Goal: Transaction & Acquisition: Download file/media

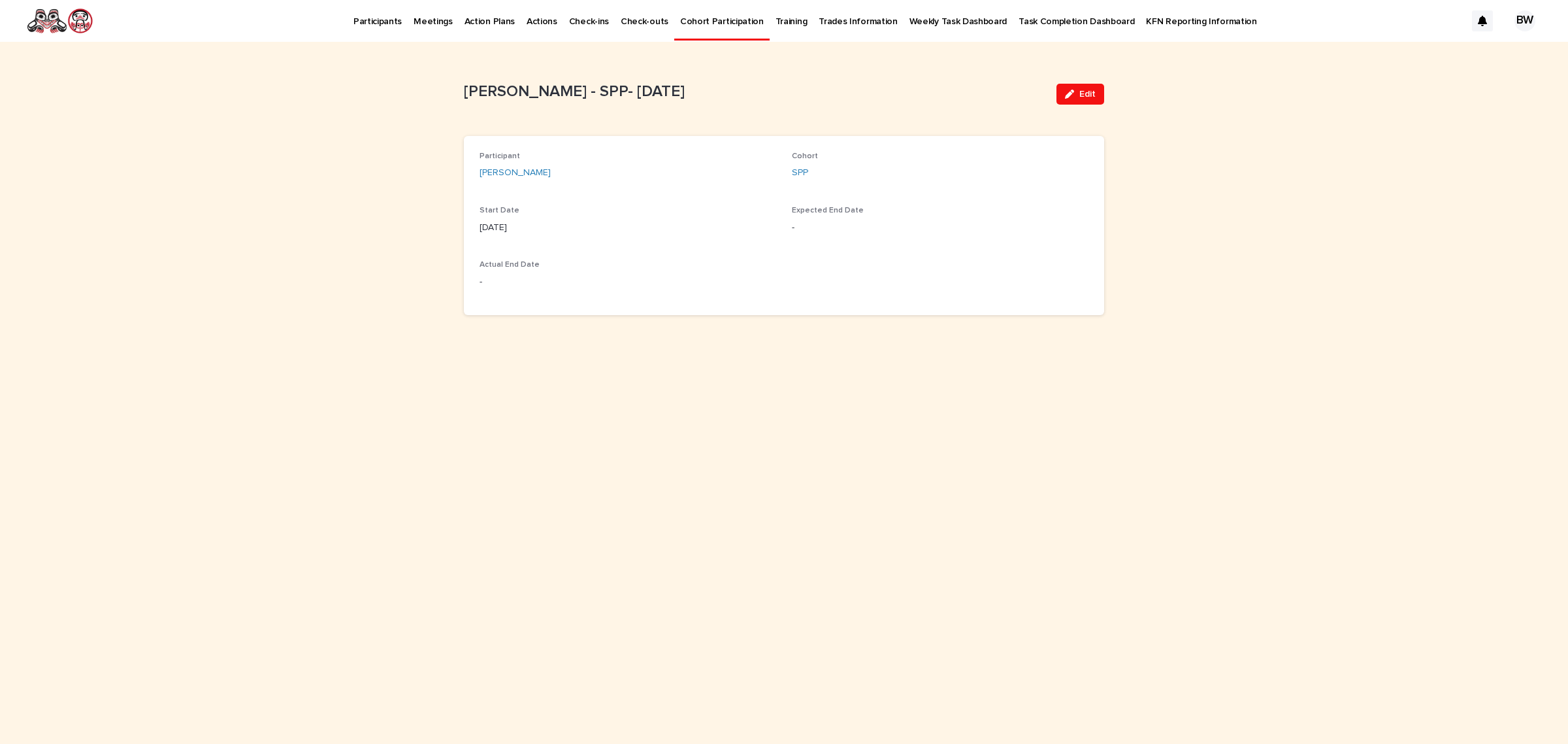
click at [380, 15] on p "Participants" at bounding box center [377, 14] width 48 height 27
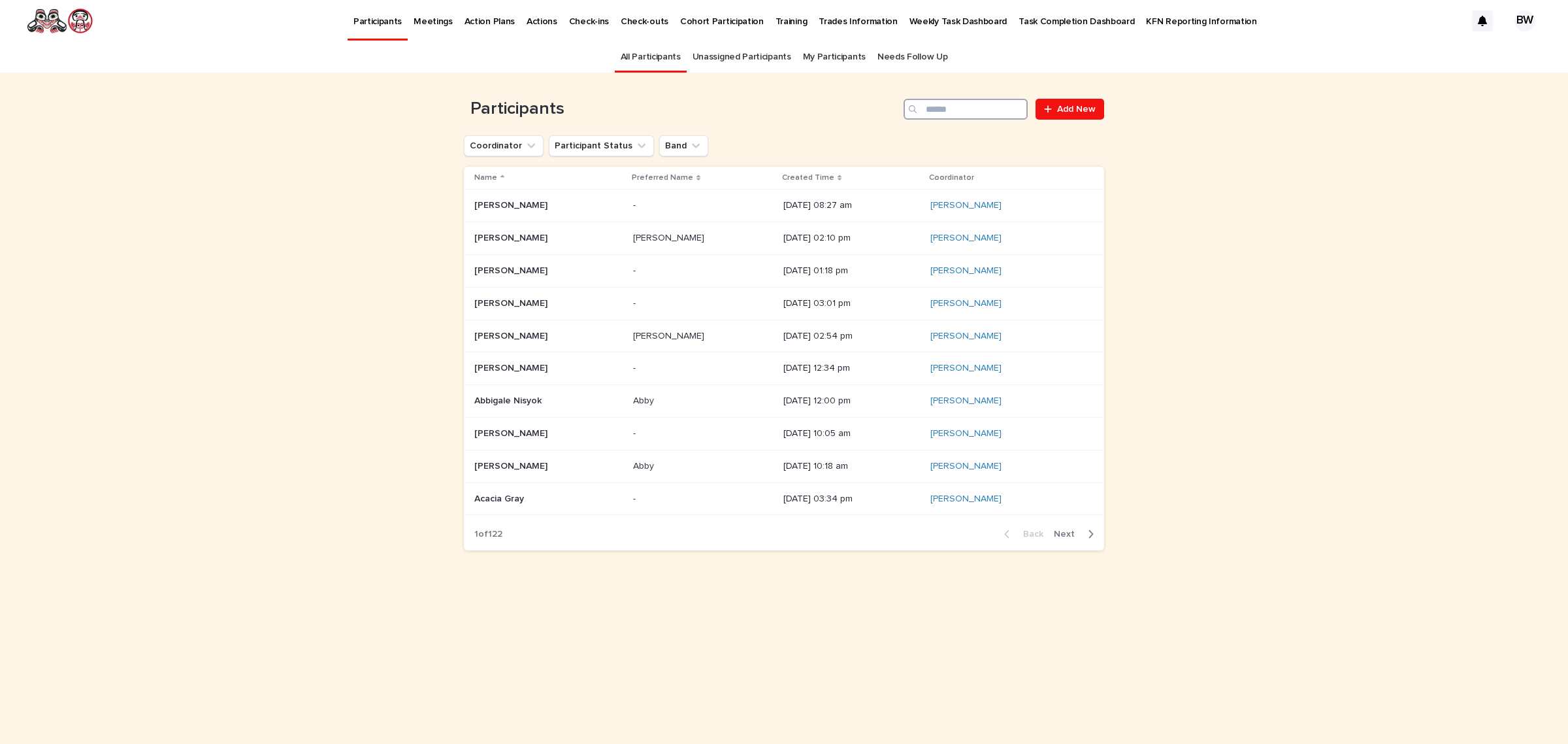
click at [959, 112] on input "Search" at bounding box center [966, 108] width 124 height 21
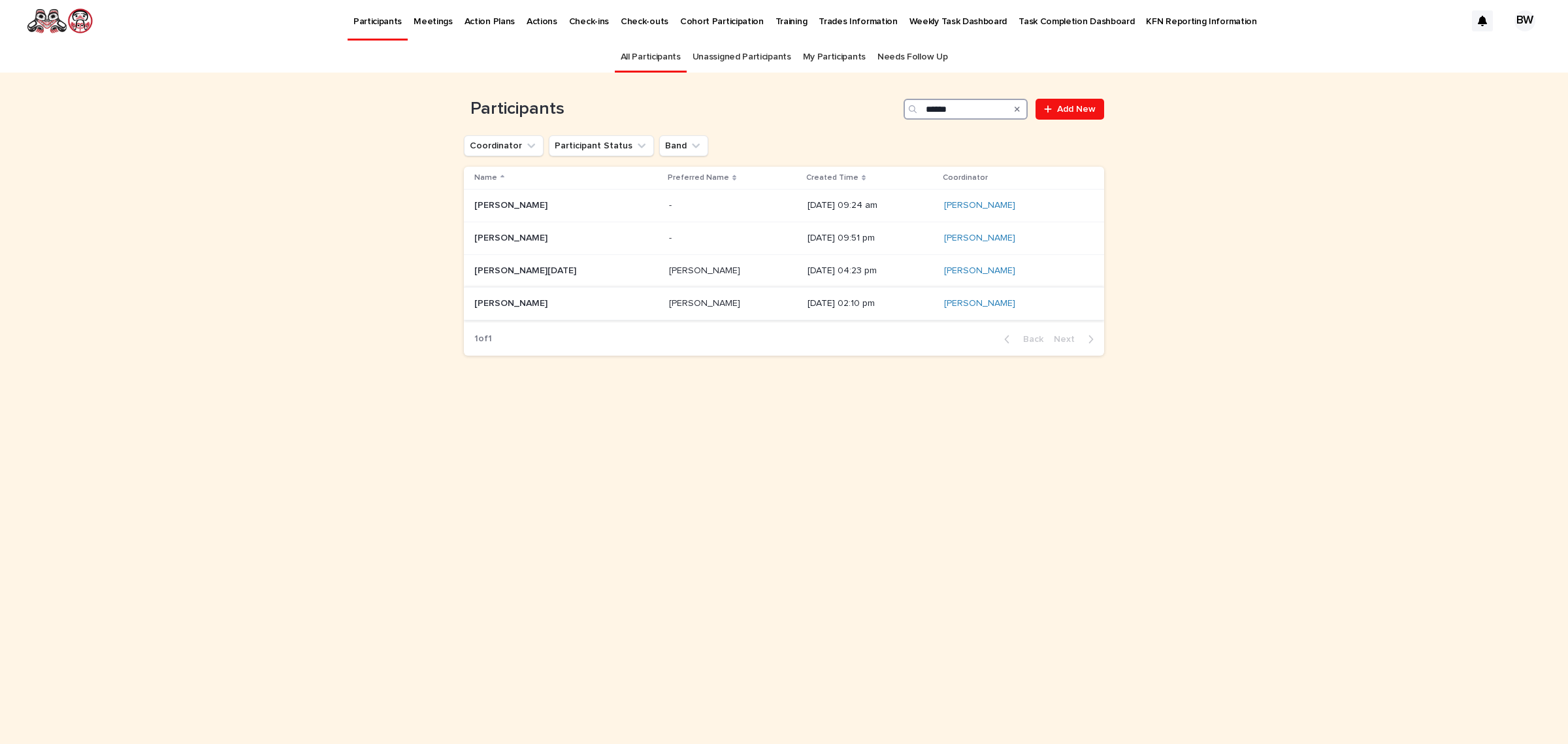
type input "******"
click at [669, 302] on p "[PERSON_NAME]" at bounding box center [705, 301] width 74 height 14
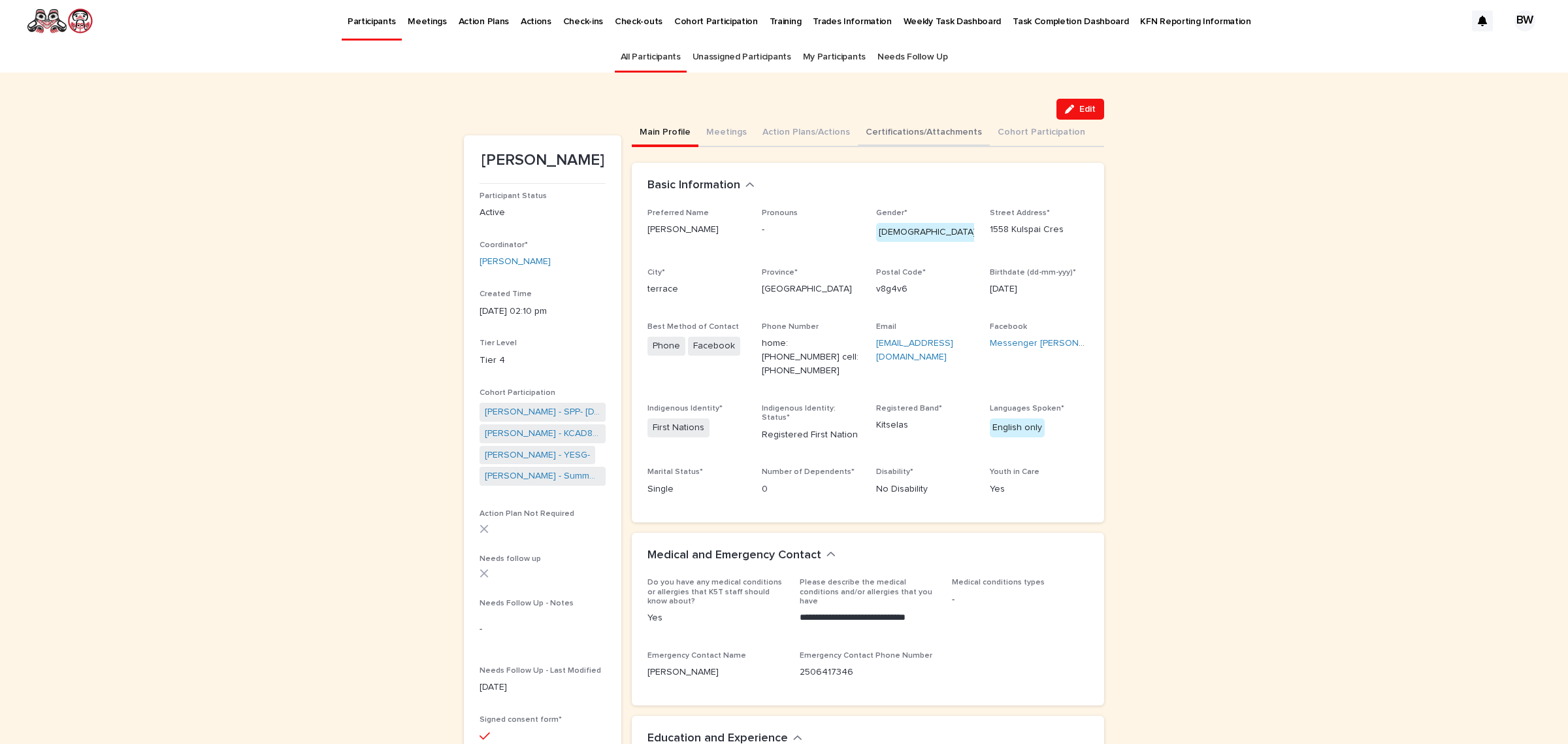
click at [902, 131] on button "Certifications/Attachments" at bounding box center [923, 133] width 132 height 27
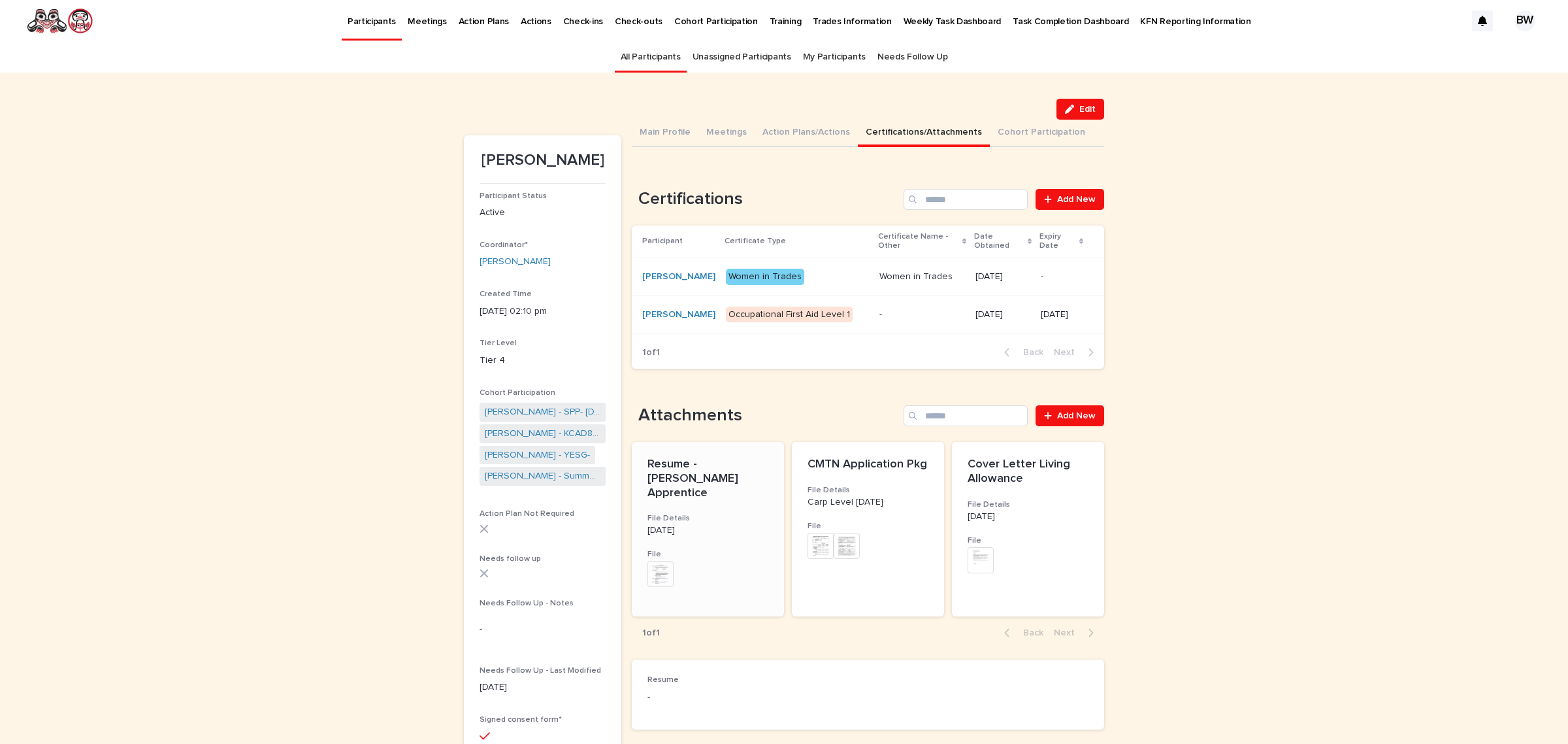
click at [673, 566] on div "+ 0" at bounding box center [667, 581] width 40 height 40
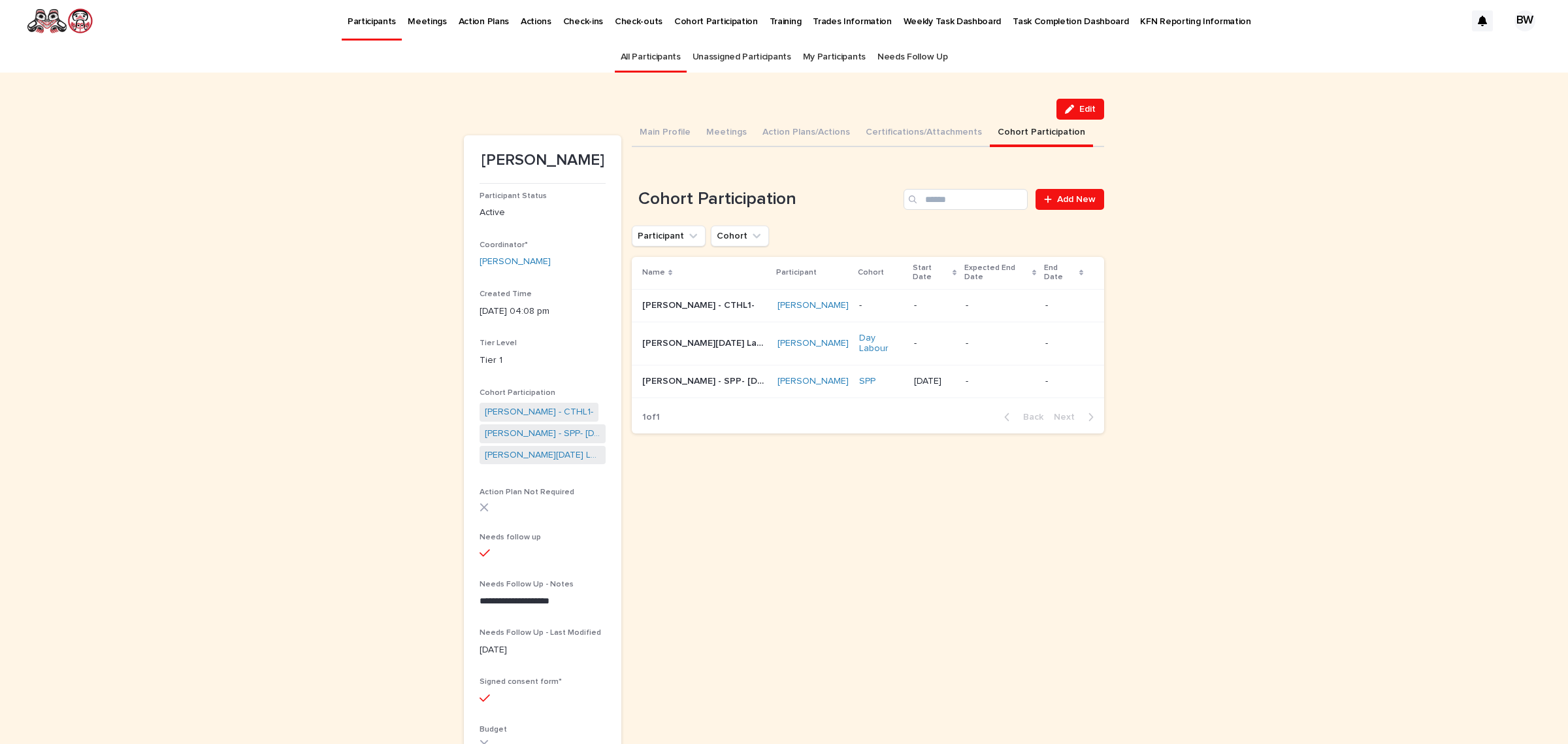
click at [637, 57] on link "All Participants" at bounding box center [651, 57] width 60 height 31
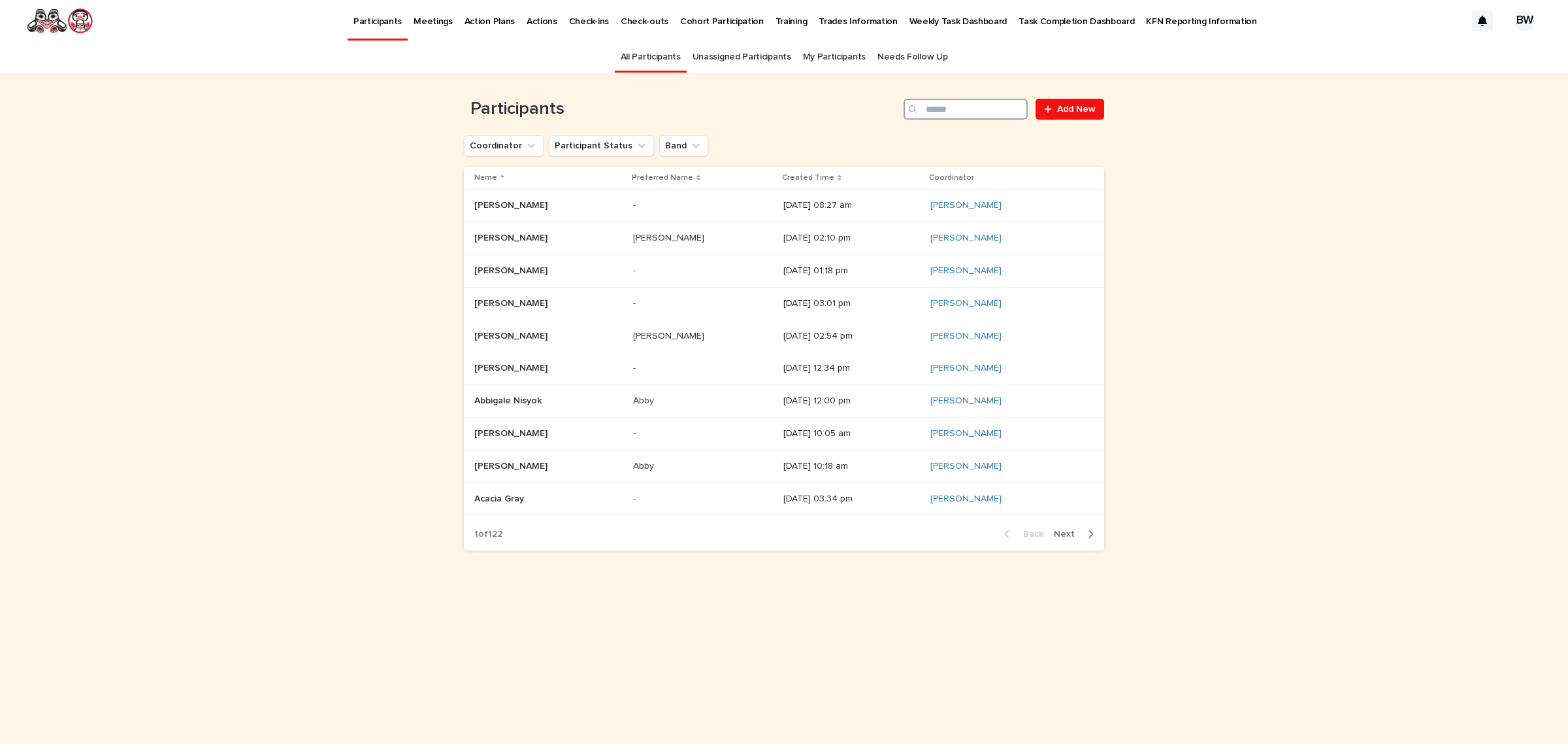
click at [993, 105] on input "Search" at bounding box center [966, 108] width 124 height 21
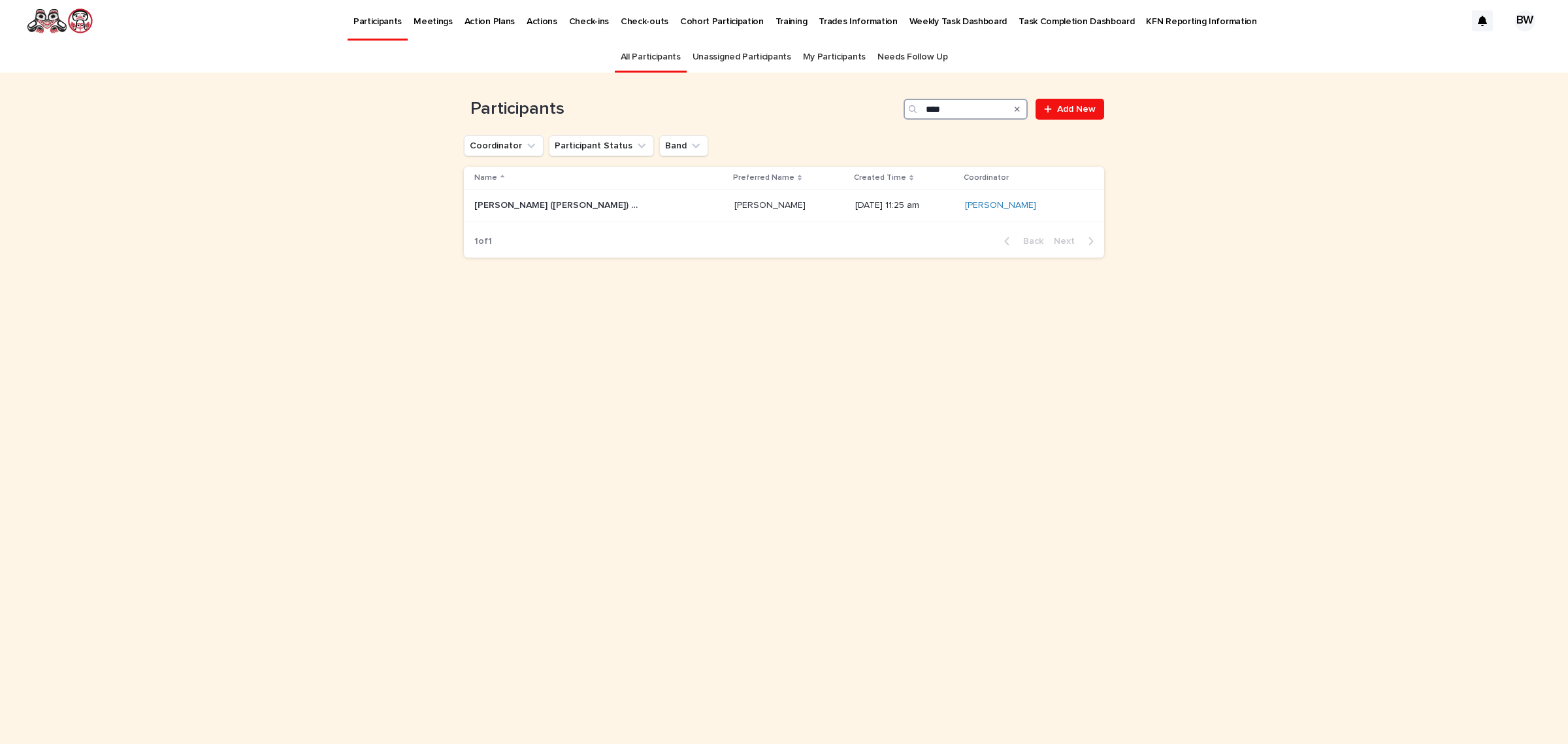
type input "****"
click at [514, 212] on div "Blair (Allison) Bolton Blair (Allison) Bolton" at bounding box center [599, 206] width 249 height 22
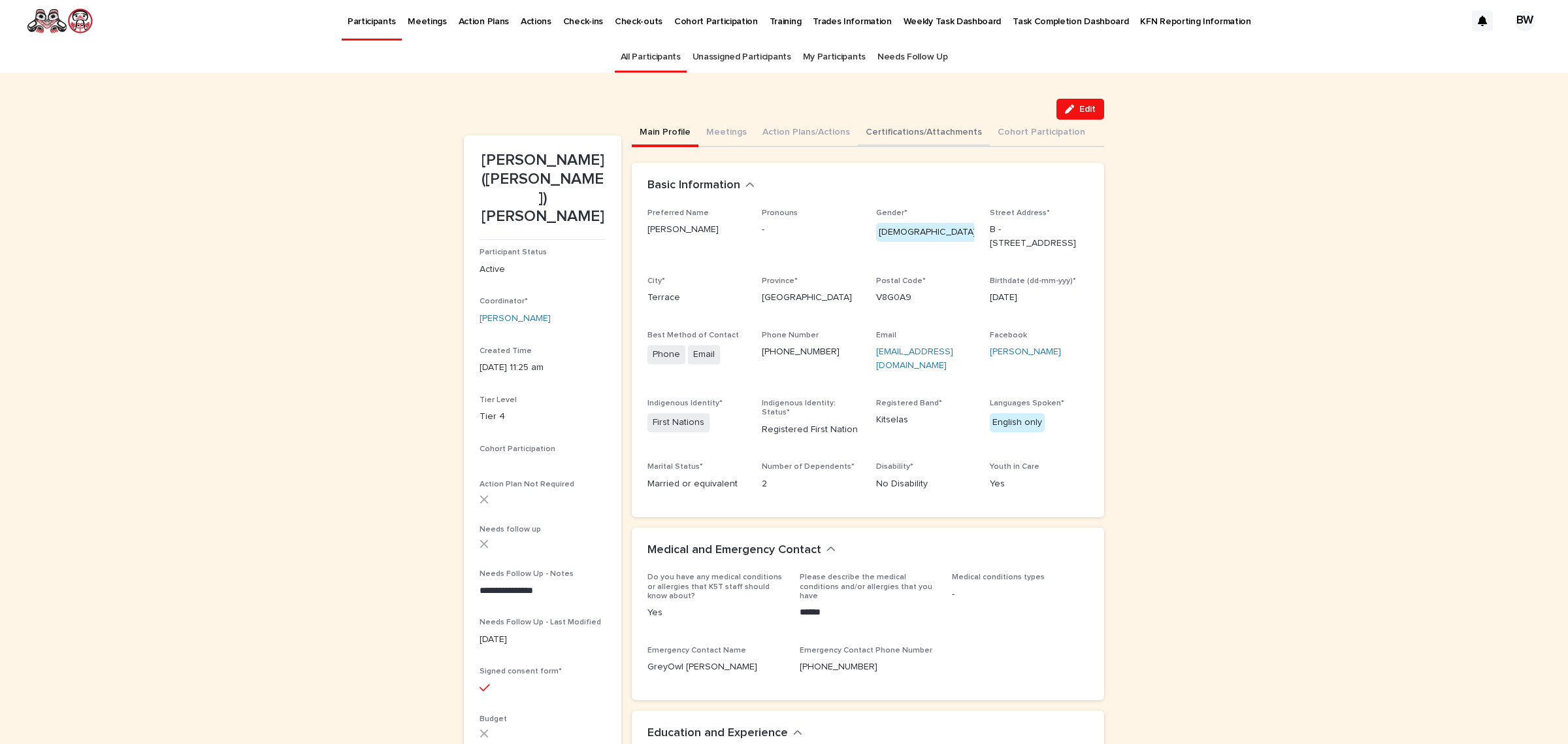
click at [909, 140] on button "Certifications/Attachments" at bounding box center [923, 133] width 132 height 27
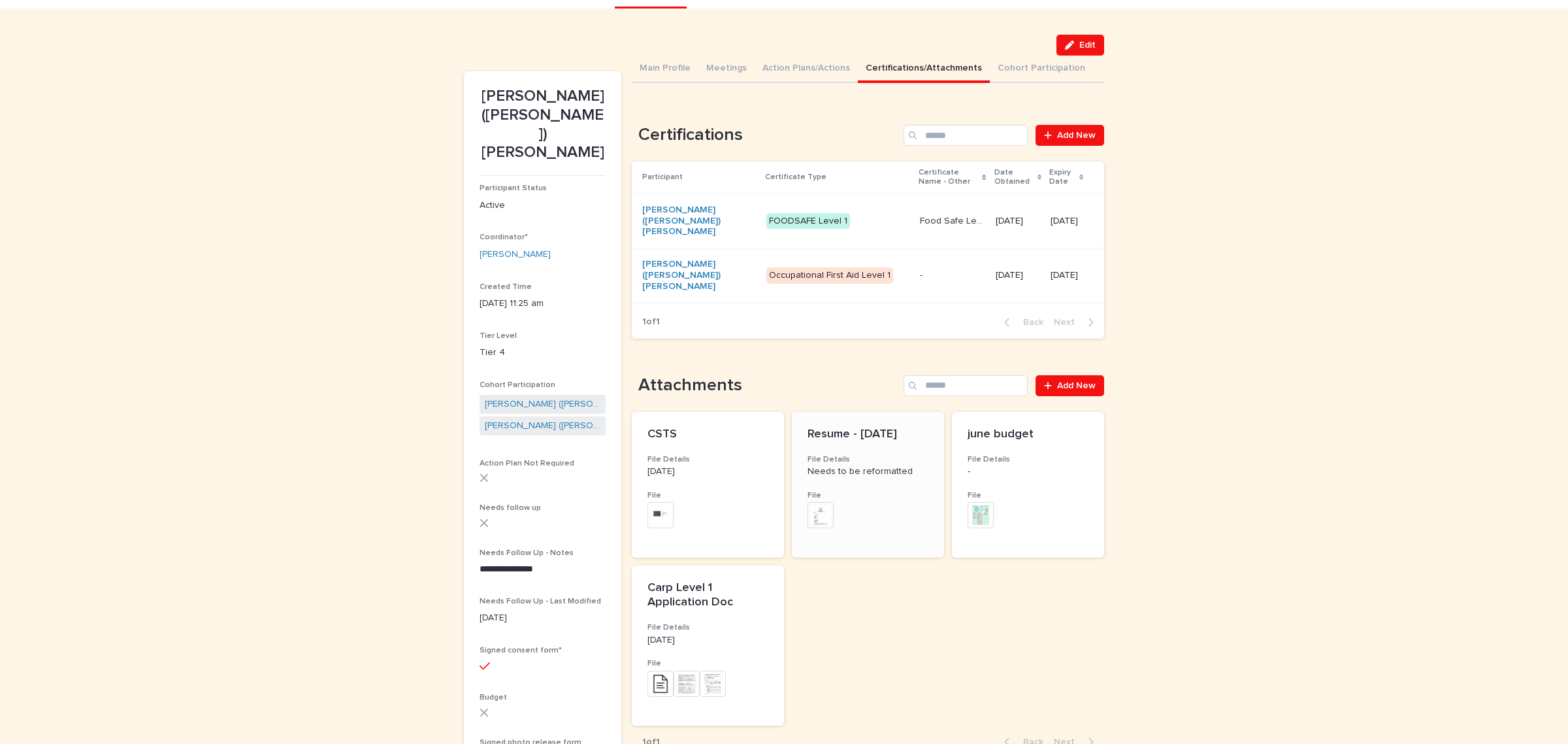
scroll to position [82, 0]
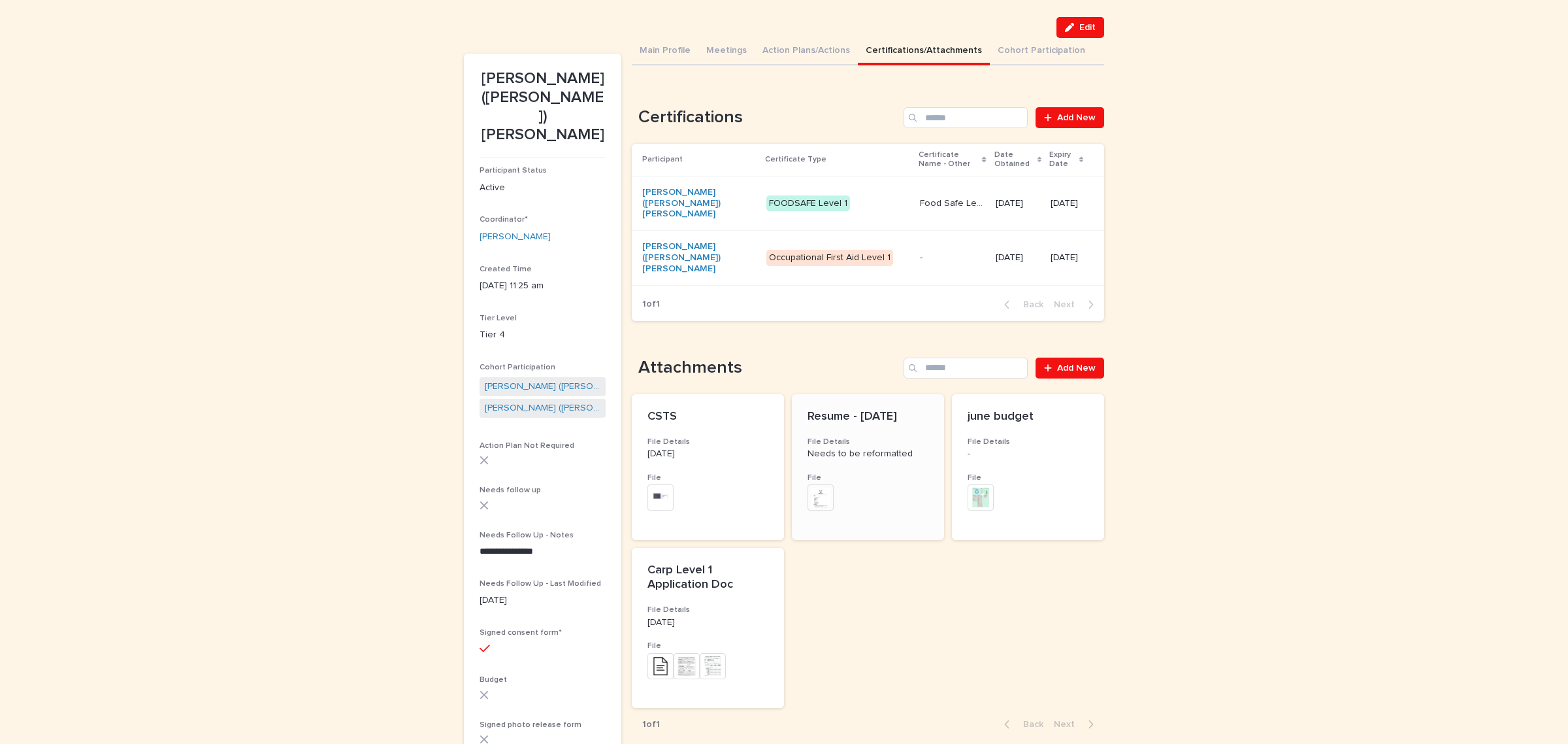
click at [851, 484] on div "+ 0" at bounding box center [867, 504] width 121 height 40
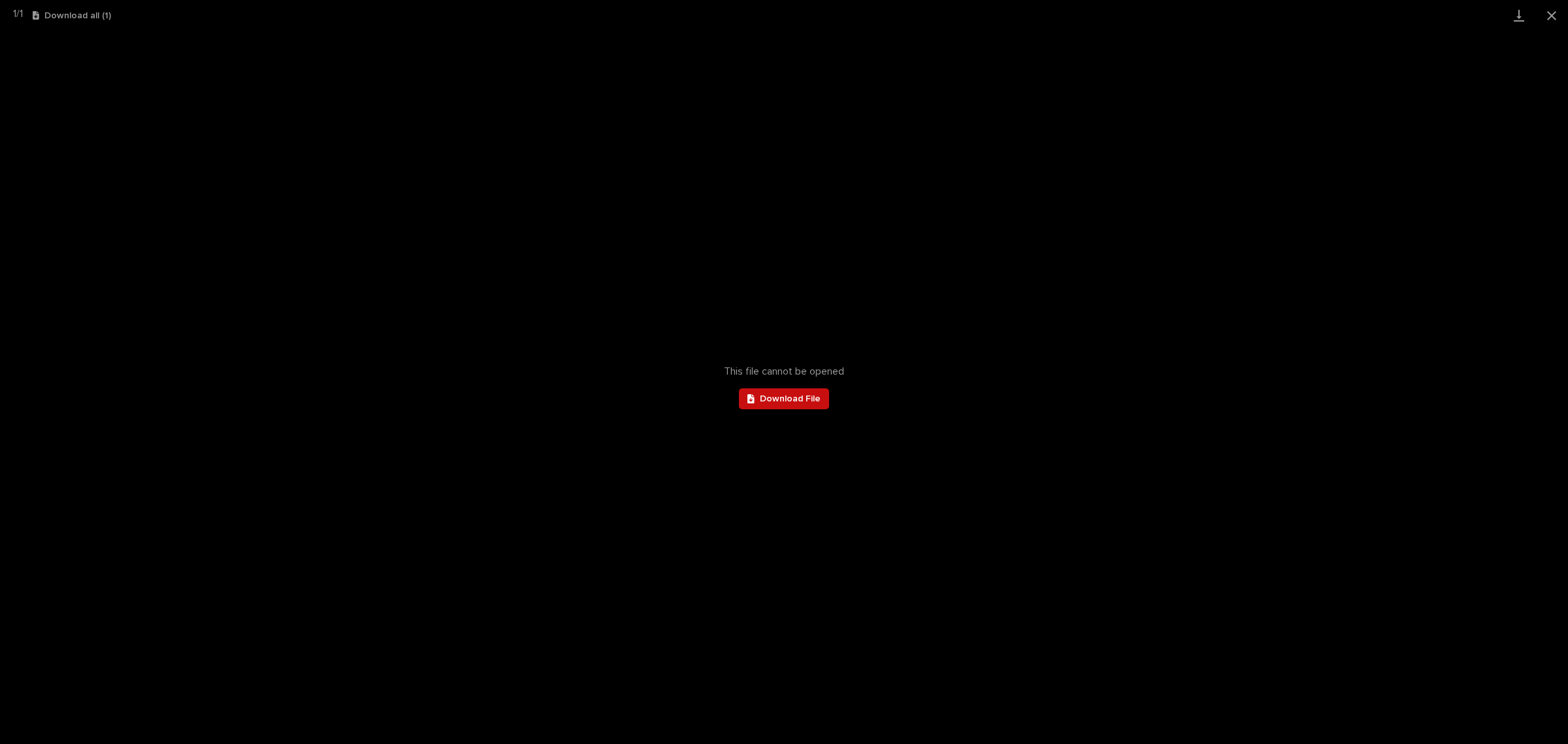
click at [786, 394] on span "Download File" at bounding box center [790, 399] width 61 height 9
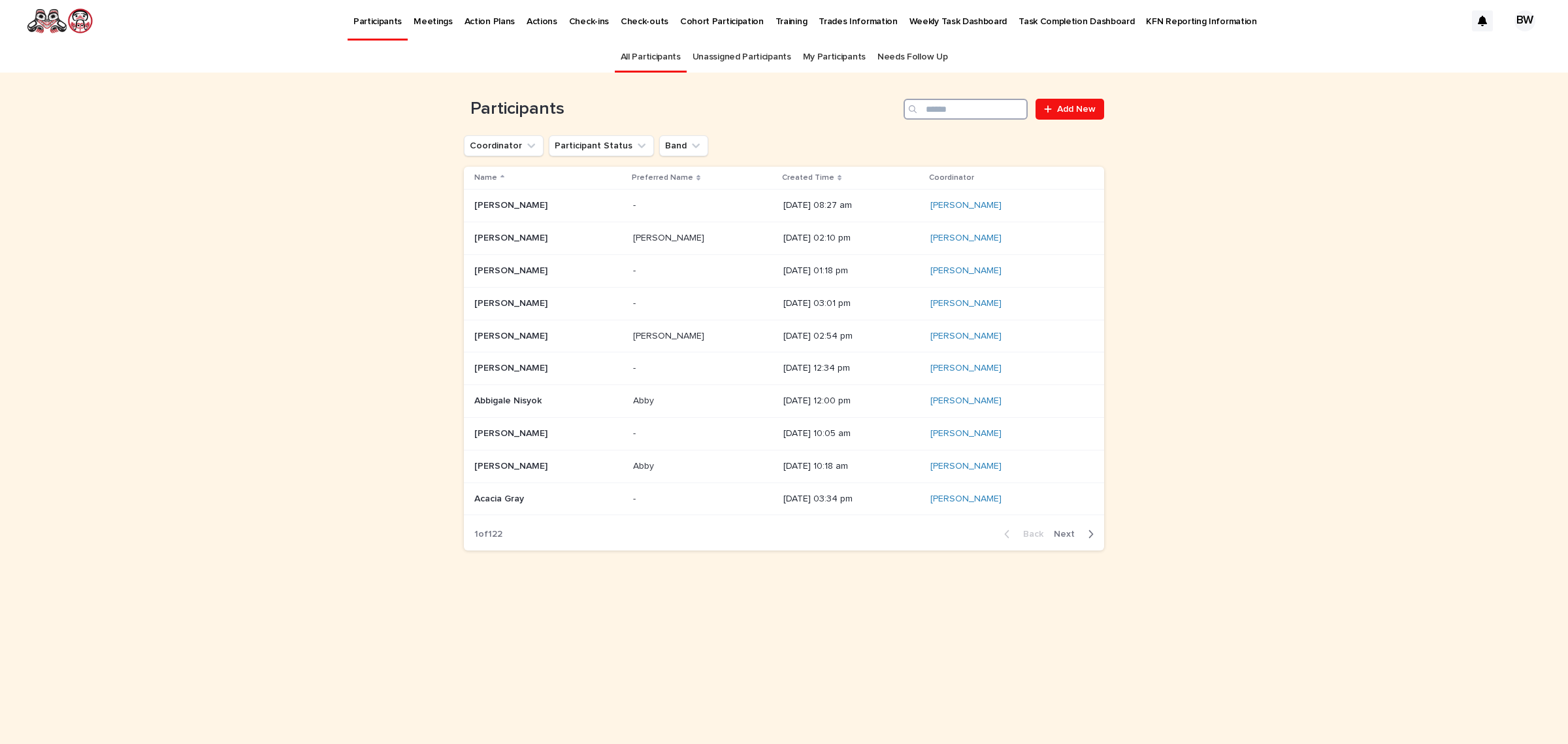
click at [957, 115] on input "Search" at bounding box center [966, 108] width 124 height 21
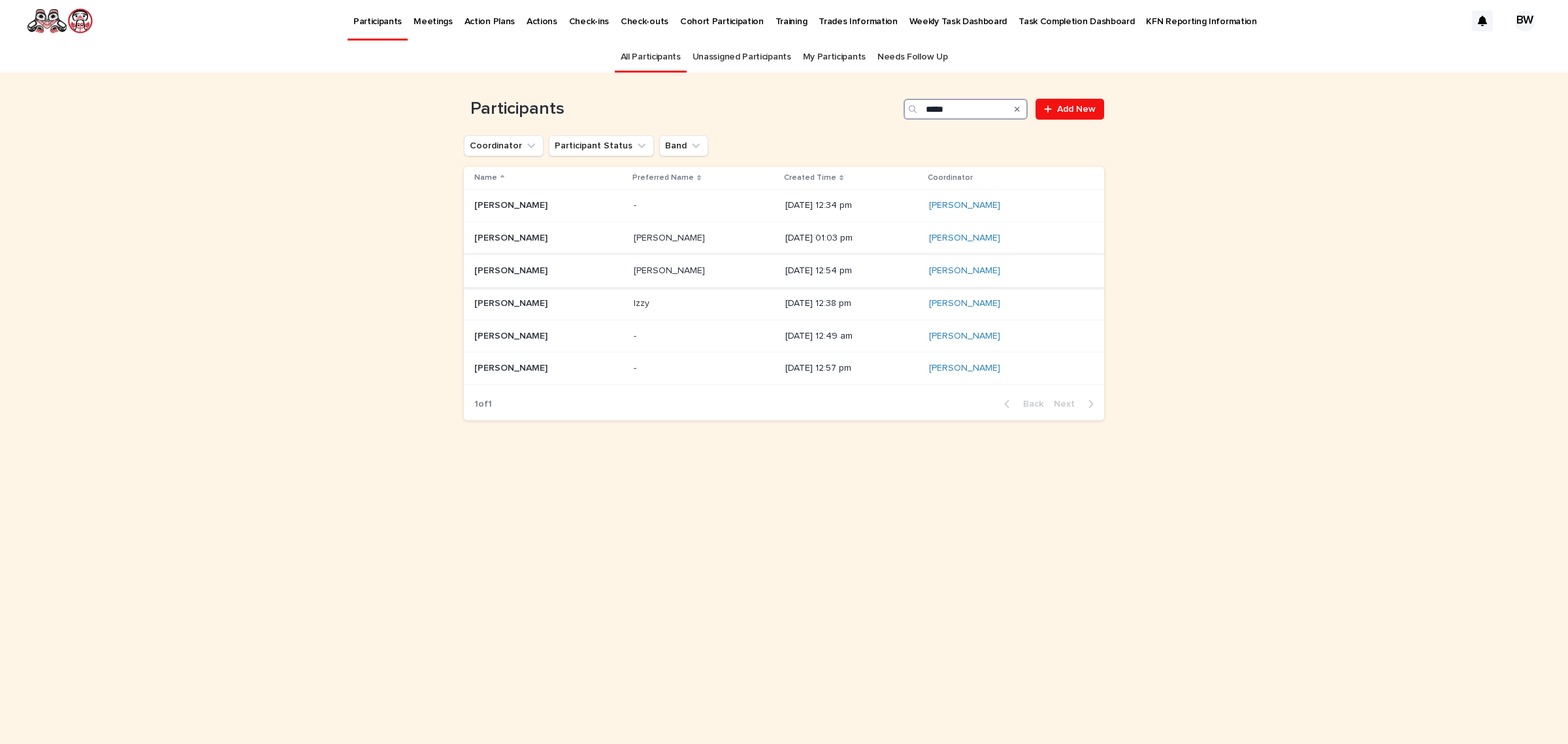
type input "****"
click at [602, 268] on p at bounding box center [549, 270] width 149 height 11
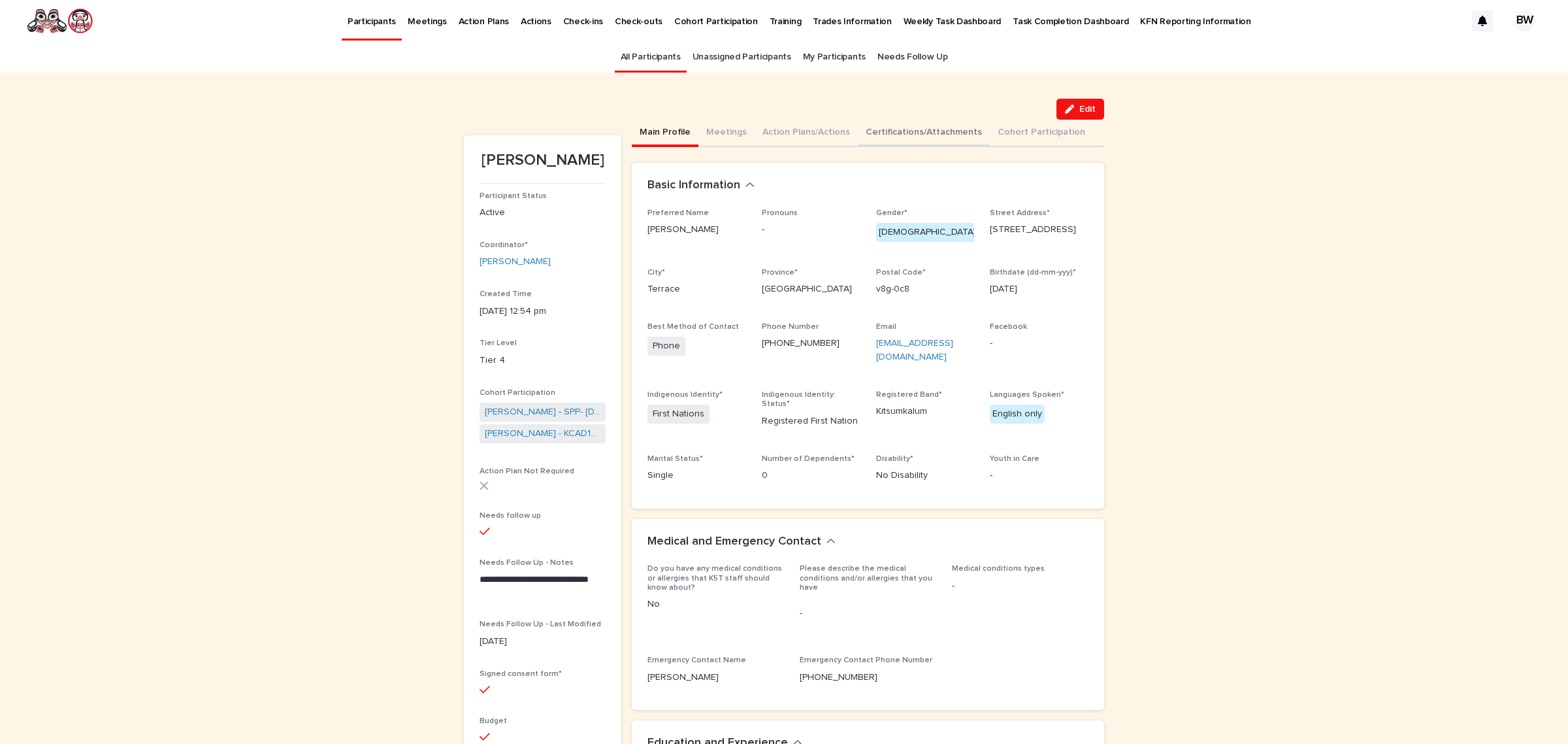
click at [910, 127] on button "Certifications/Attachments" at bounding box center [923, 133] width 132 height 27
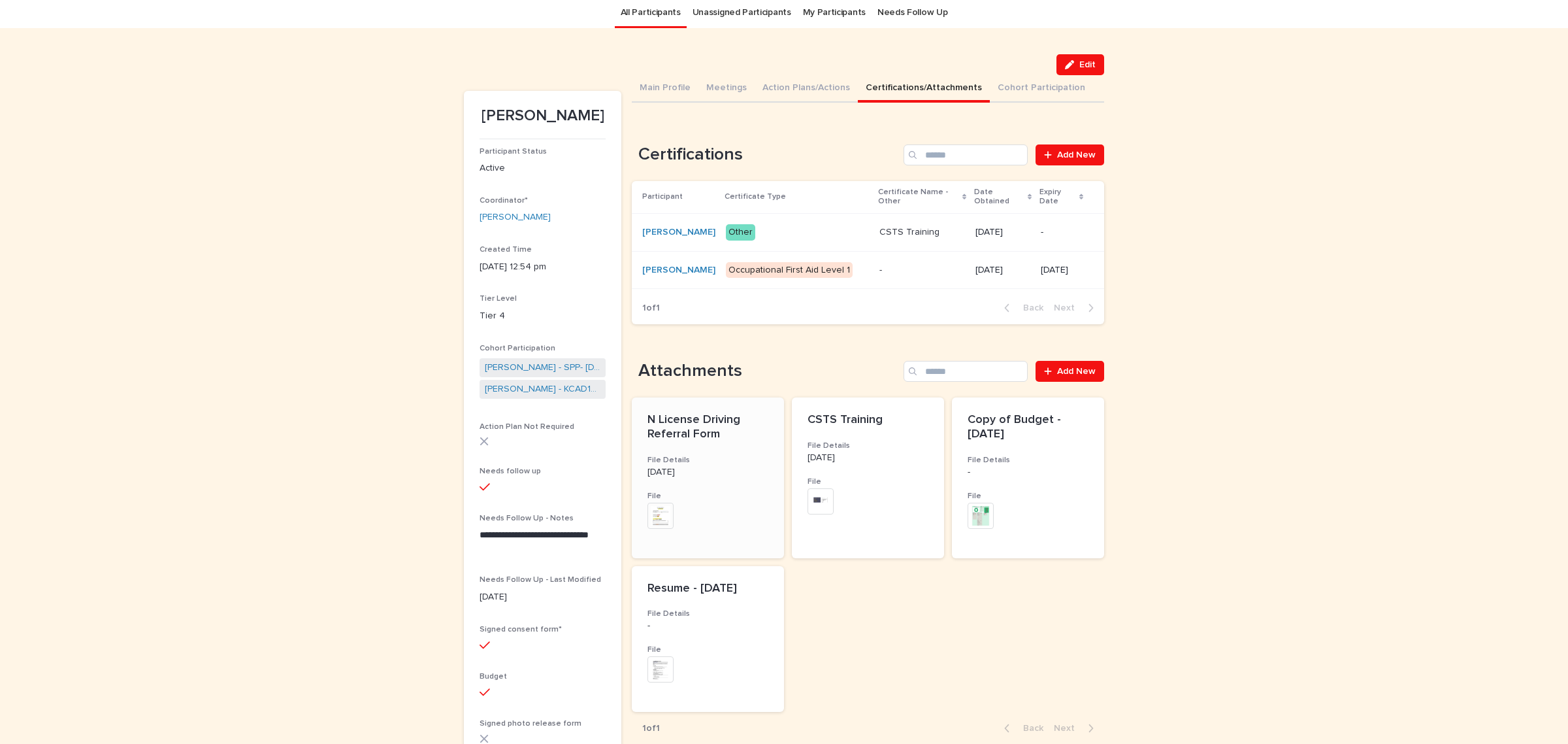
scroll to position [82, 0]
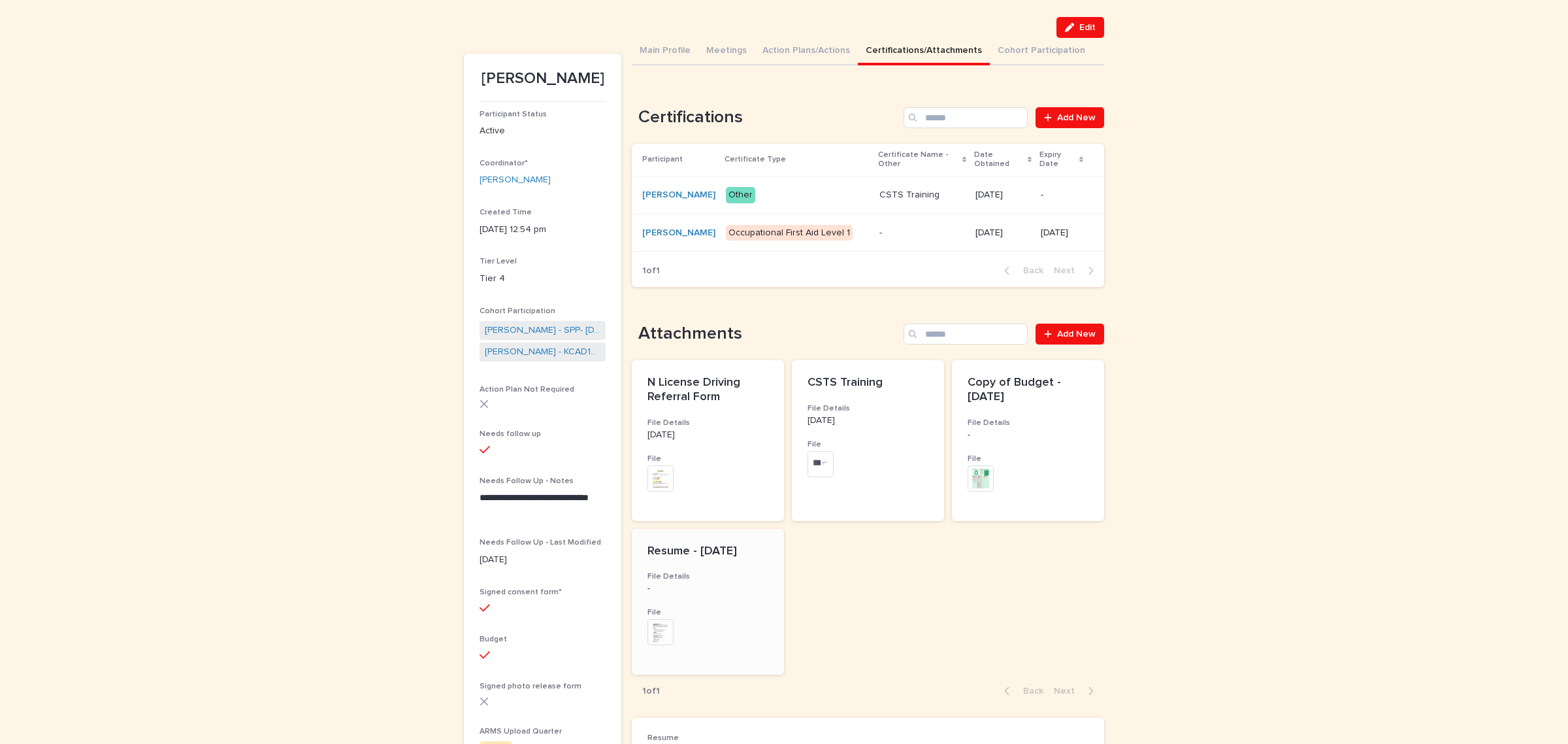
click at [677, 607] on h3 "File" at bounding box center [707, 612] width 121 height 10
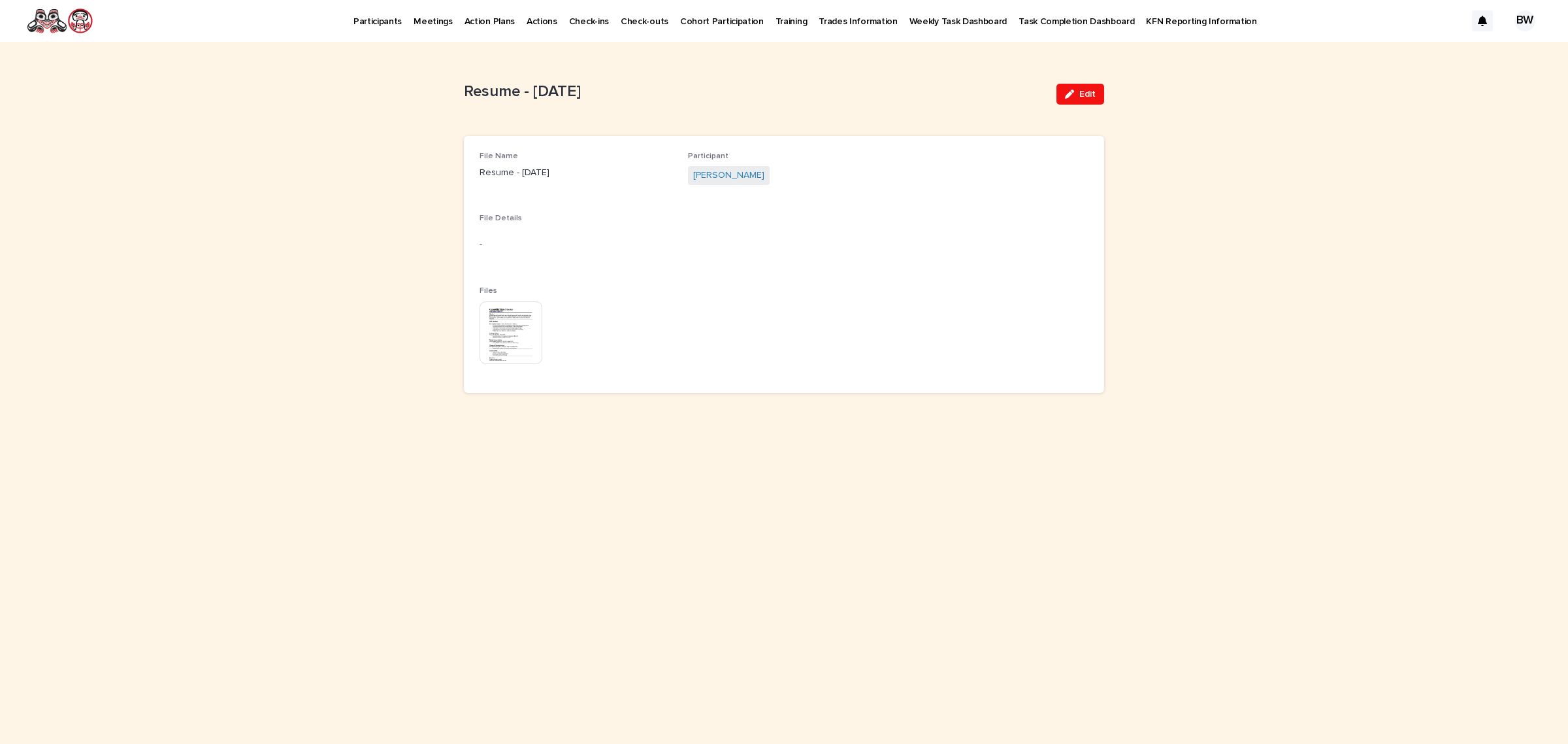
click at [527, 331] on img at bounding box center [511, 332] width 63 height 63
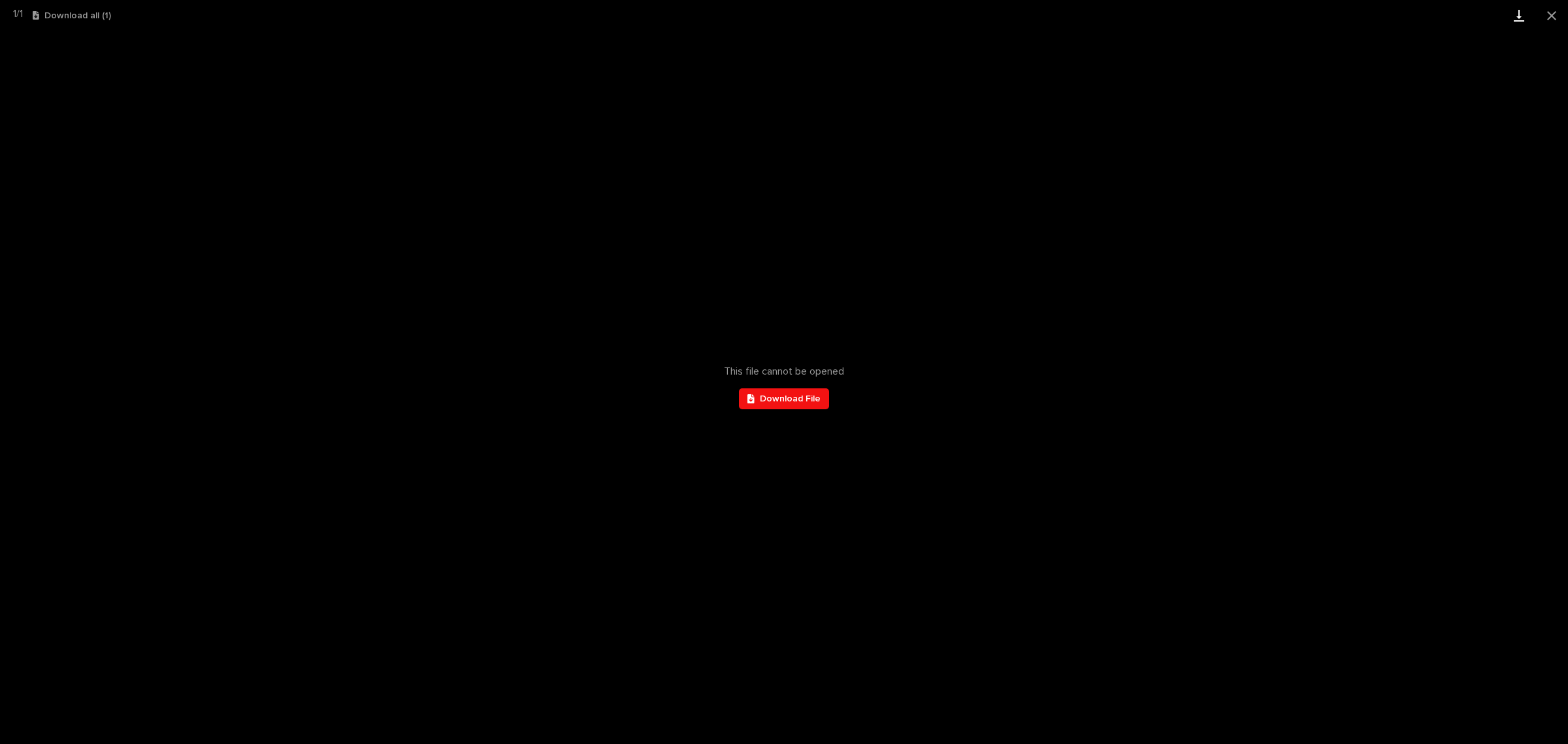
click at [1513, 18] on link "Download" at bounding box center [1519, 15] width 33 height 31
